Goal: Task Accomplishment & Management: Manage account settings

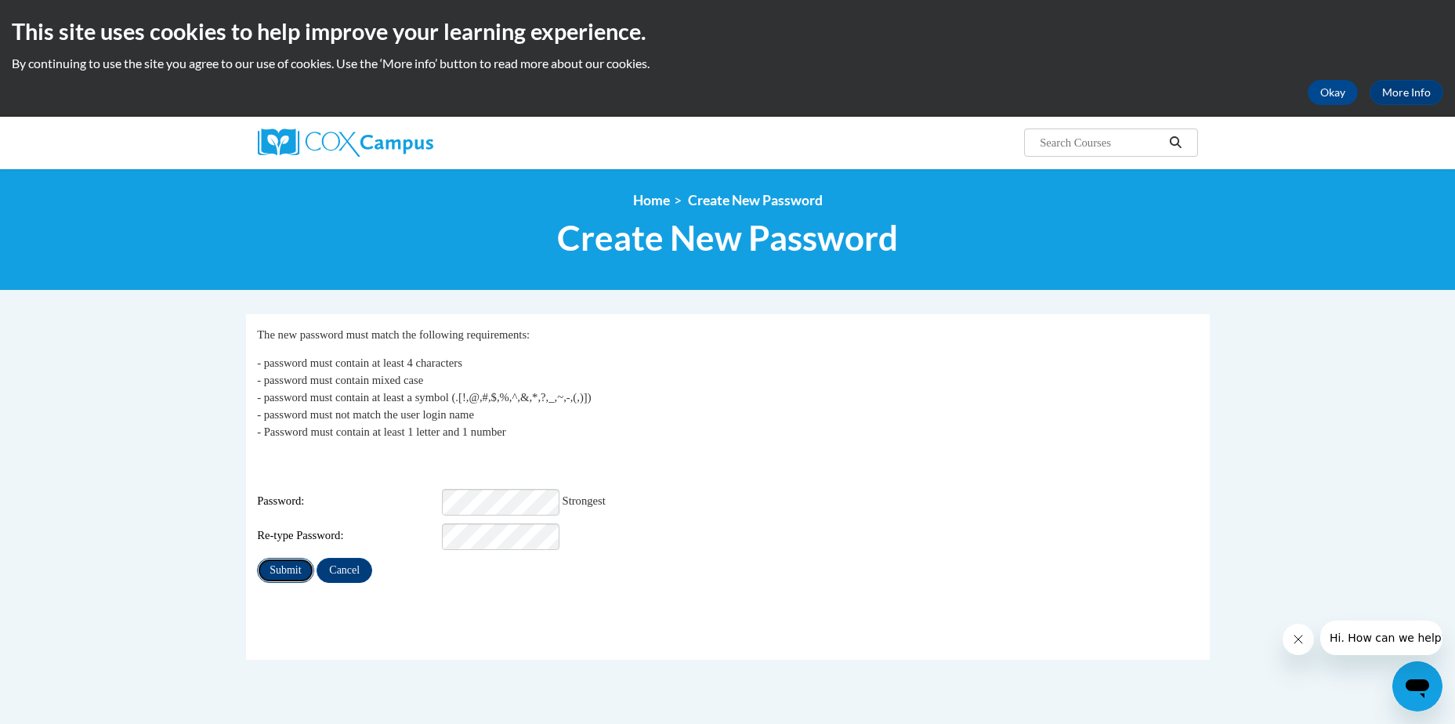
click at [284, 558] on input "Submit" at bounding box center [285, 570] width 56 height 25
click at [1345, 92] on button "Okay" at bounding box center [1333, 92] width 50 height 25
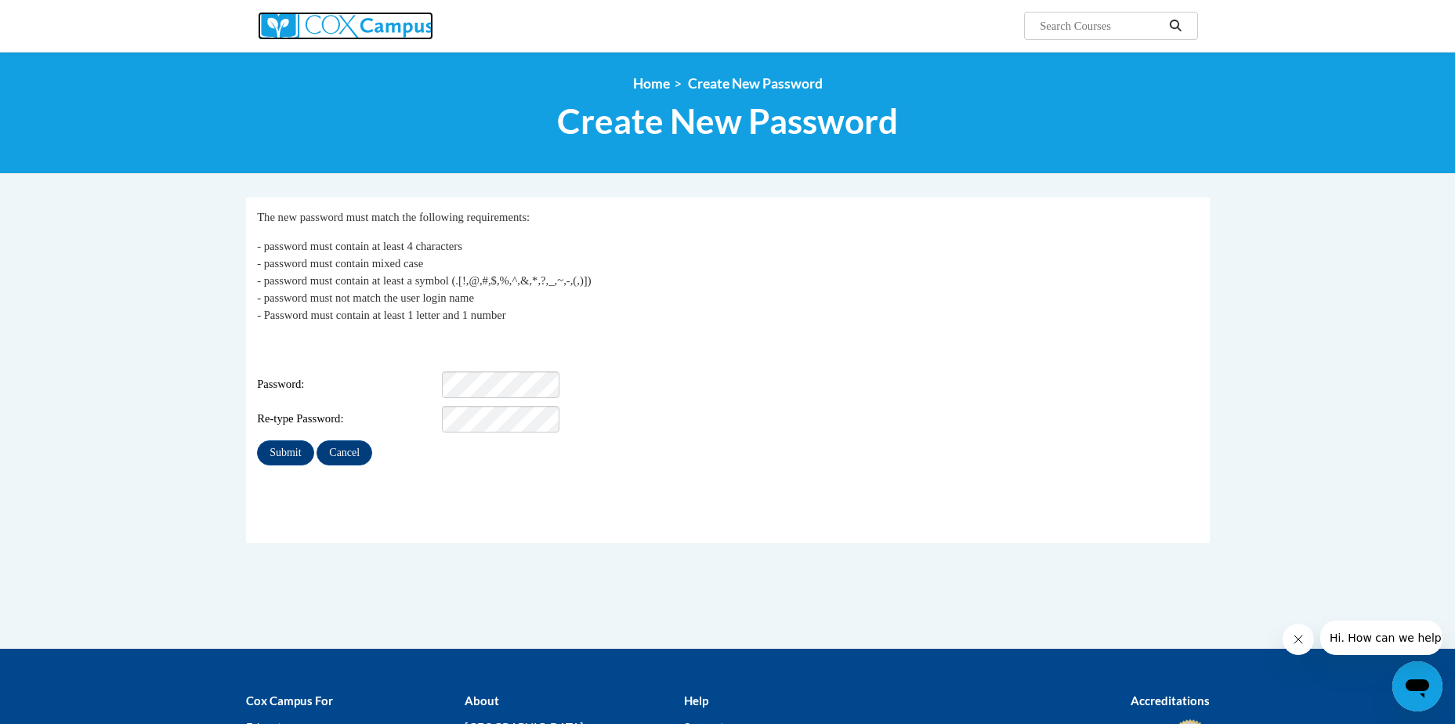
click at [290, 25] on img at bounding box center [346, 26] width 176 height 28
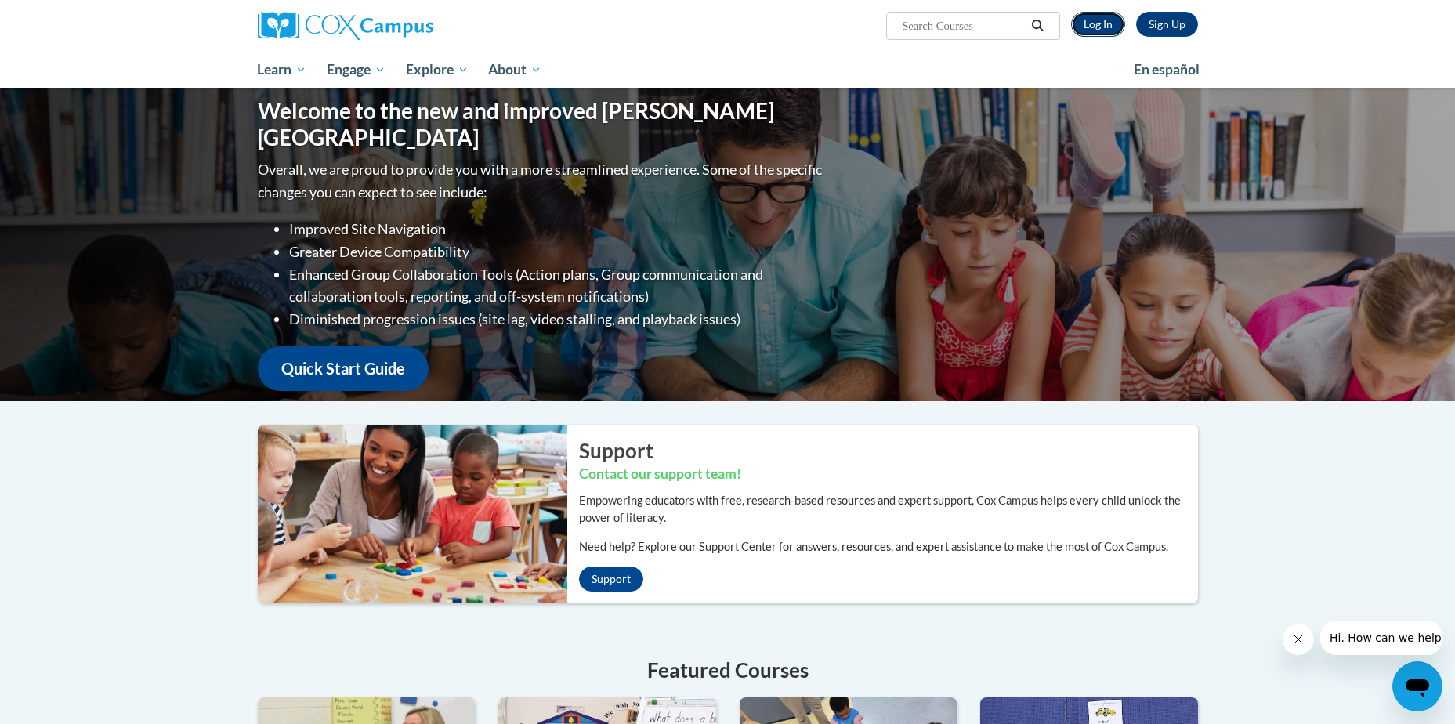
click at [1090, 27] on link "Log In" at bounding box center [1098, 24] width 54 height 25
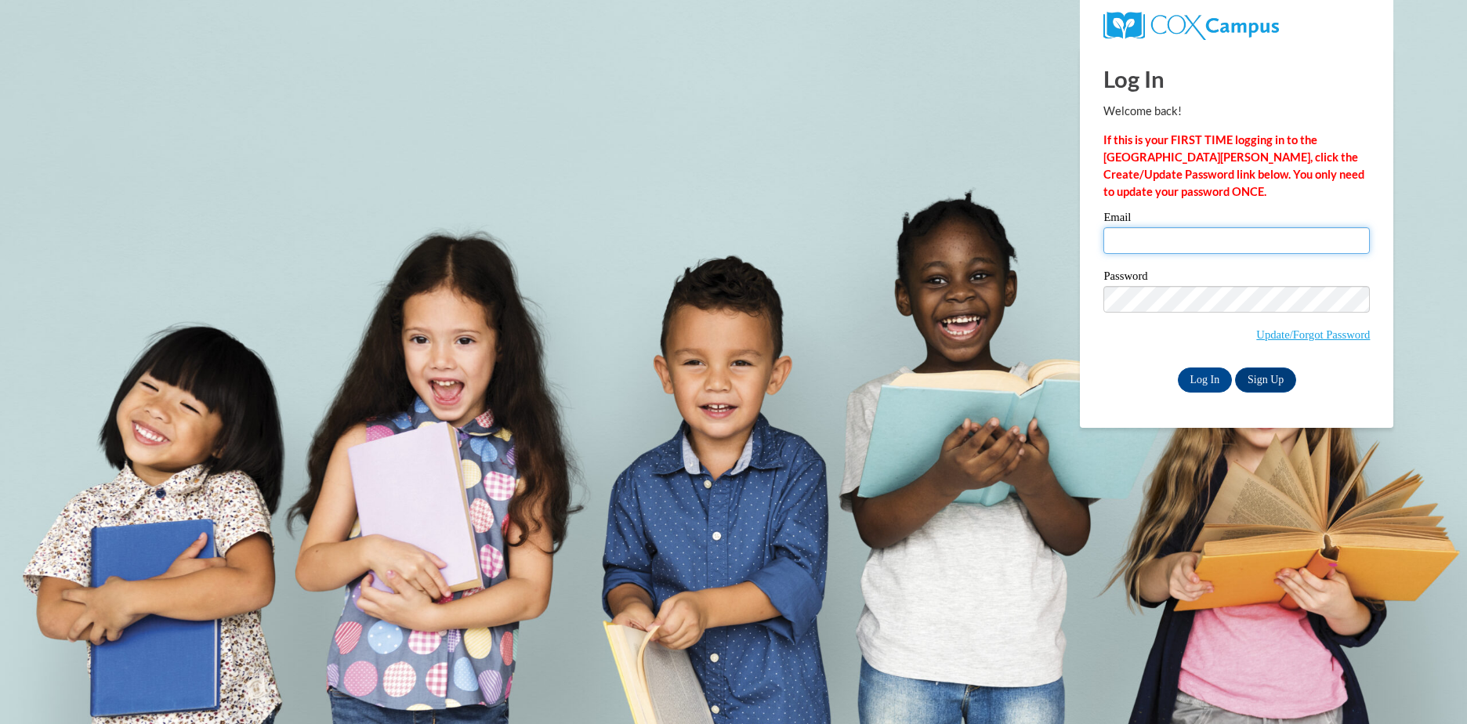
click at [1173, 244] on input "Email" at bounding box center [1236, 240] width 266 height 27
type input "[EMAIL_ADDRESS][DOMAIN_NAME]"
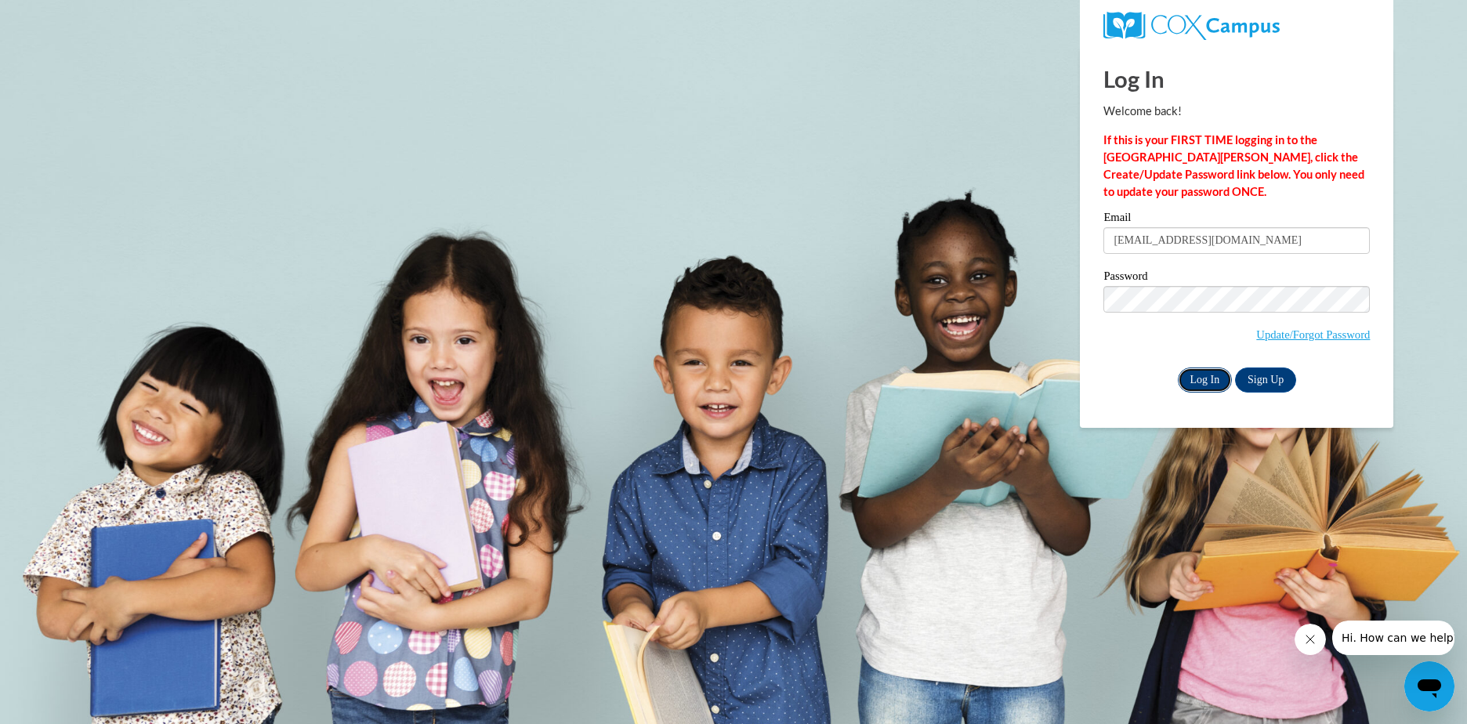
click at [1196, 382] on input "Log In" at bounding box center [1205, 379] width 55 height 25
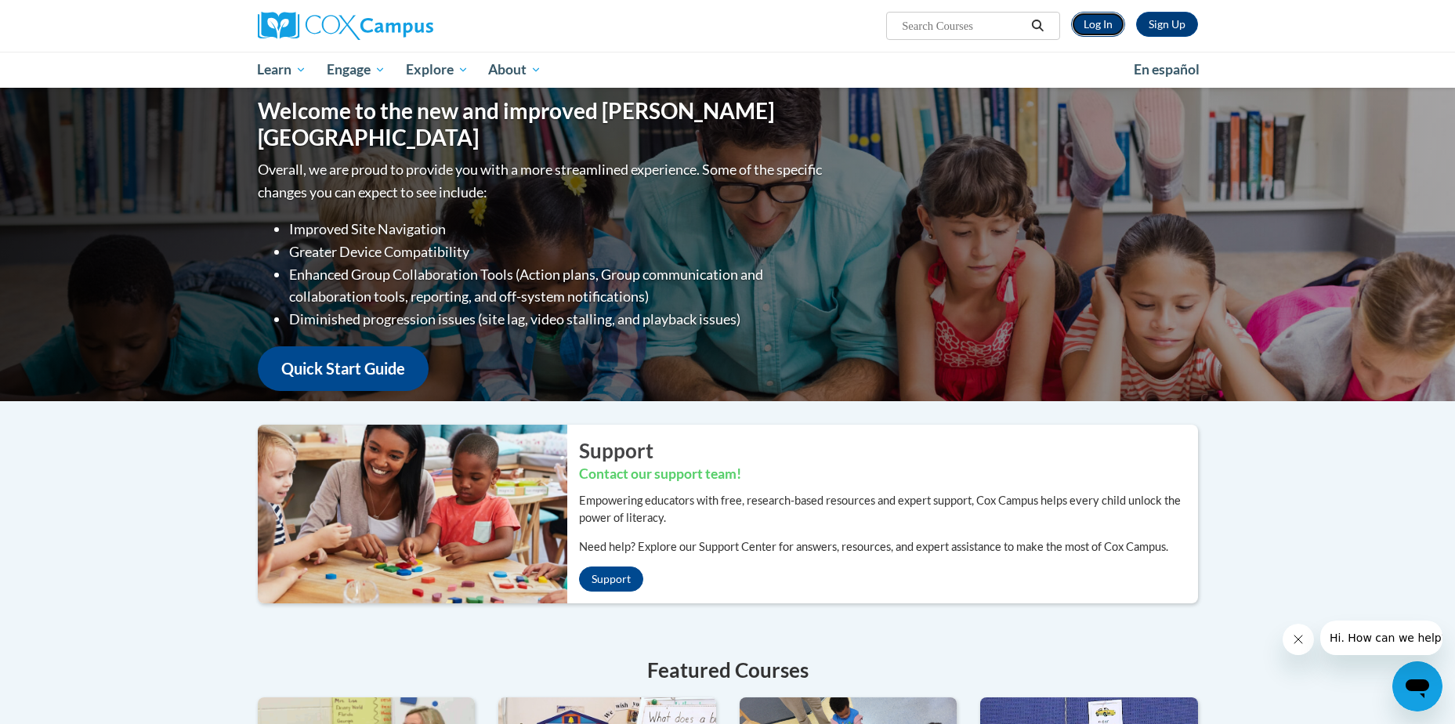
click at [1094, 30] on link "Log In" at bounding box center [1098, 24] width 54 height 25
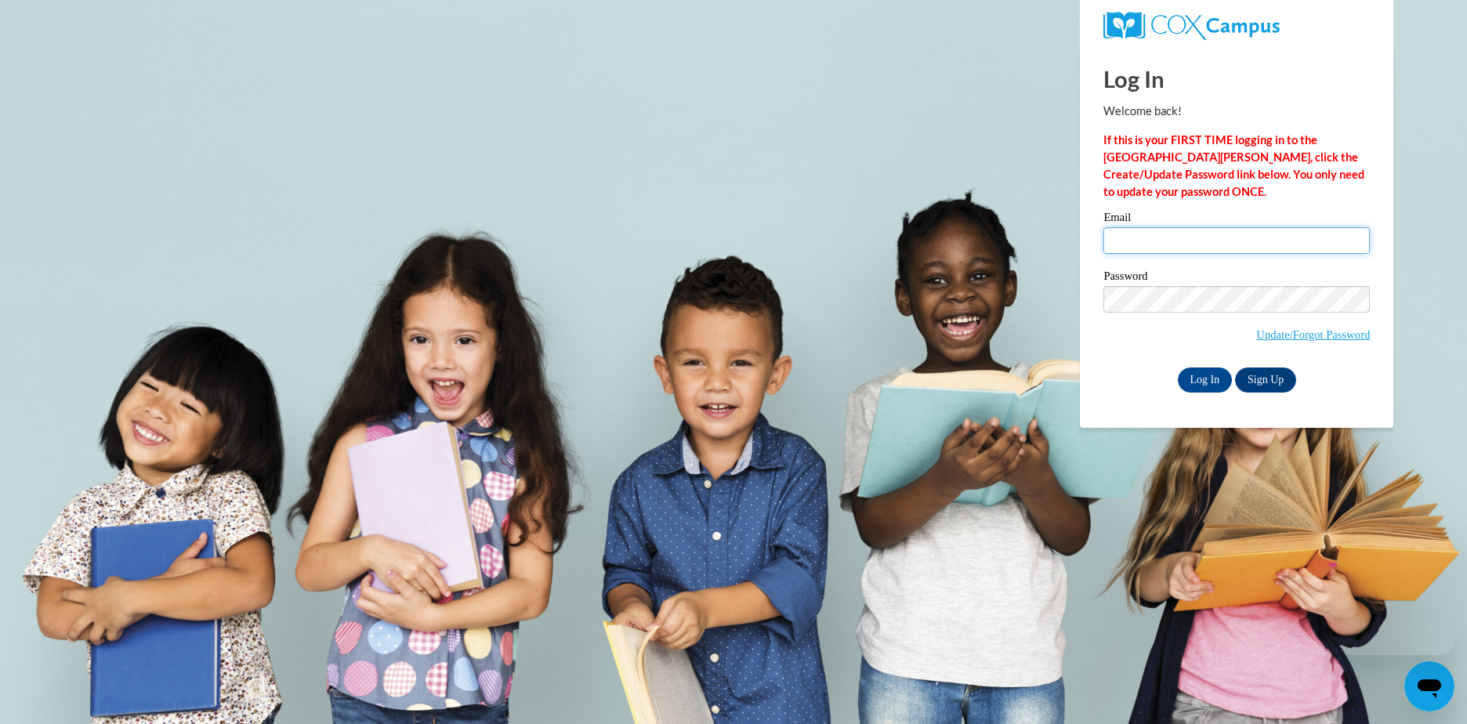
click at [1173, 241] on input "Email" at bounding box center [1236, 240] width 266 height 27
type input "[EMAIL_ADDRESS][DOMAIN_NAME]"
click at [1209, 378] on input "Log In" at bounding box center [1205, 379] width 55 height 25
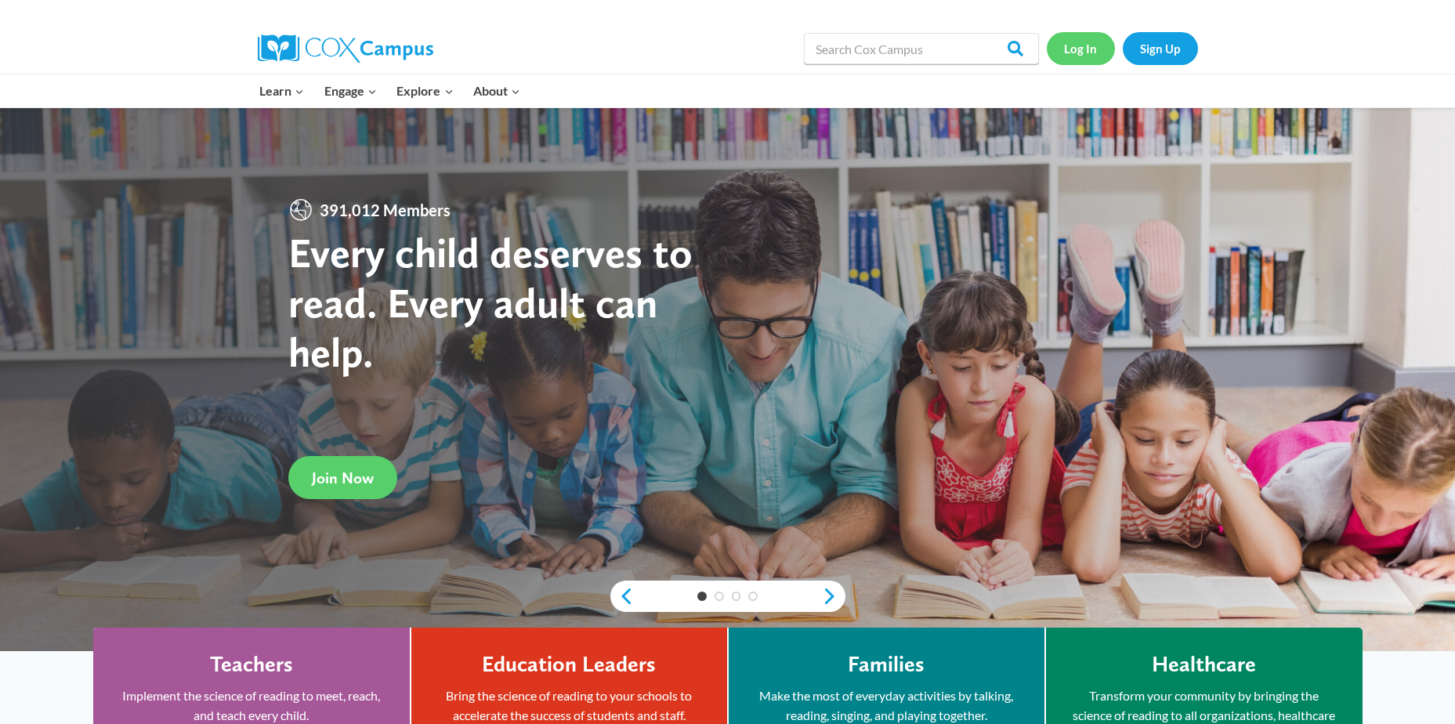
click at [1072, 51] on link "Log In" at bounding box center [1081, 48] width 68 height 32
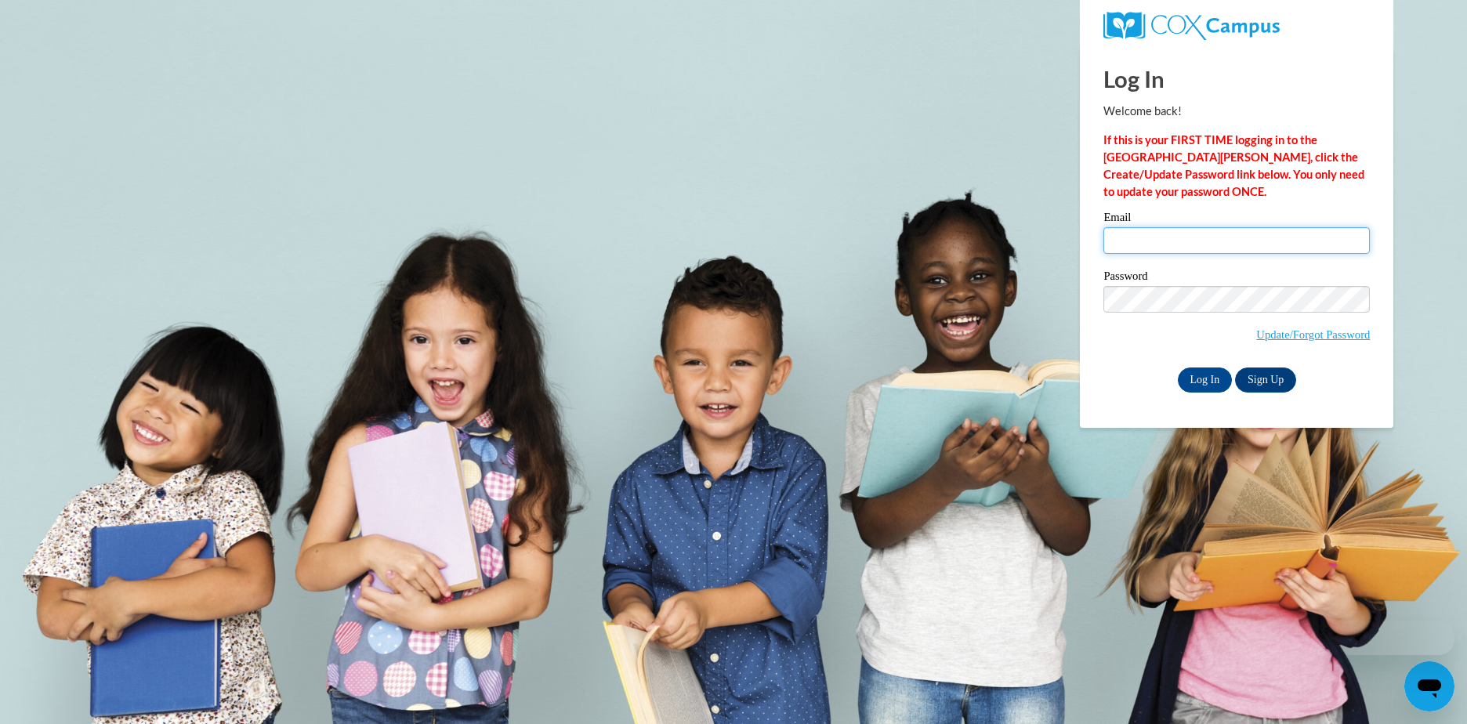
click at [1187, 239] on input "Email" at bounding box center [1236, 240] width 266 height 27
type input "[EMAIL_ADDRESS][DOMAIN_NAME]"
click at [1203, 373] on input "Log In" at bounding box center [1205, 379] width 55 height 25
